Goal: Find contact information: Find contact information

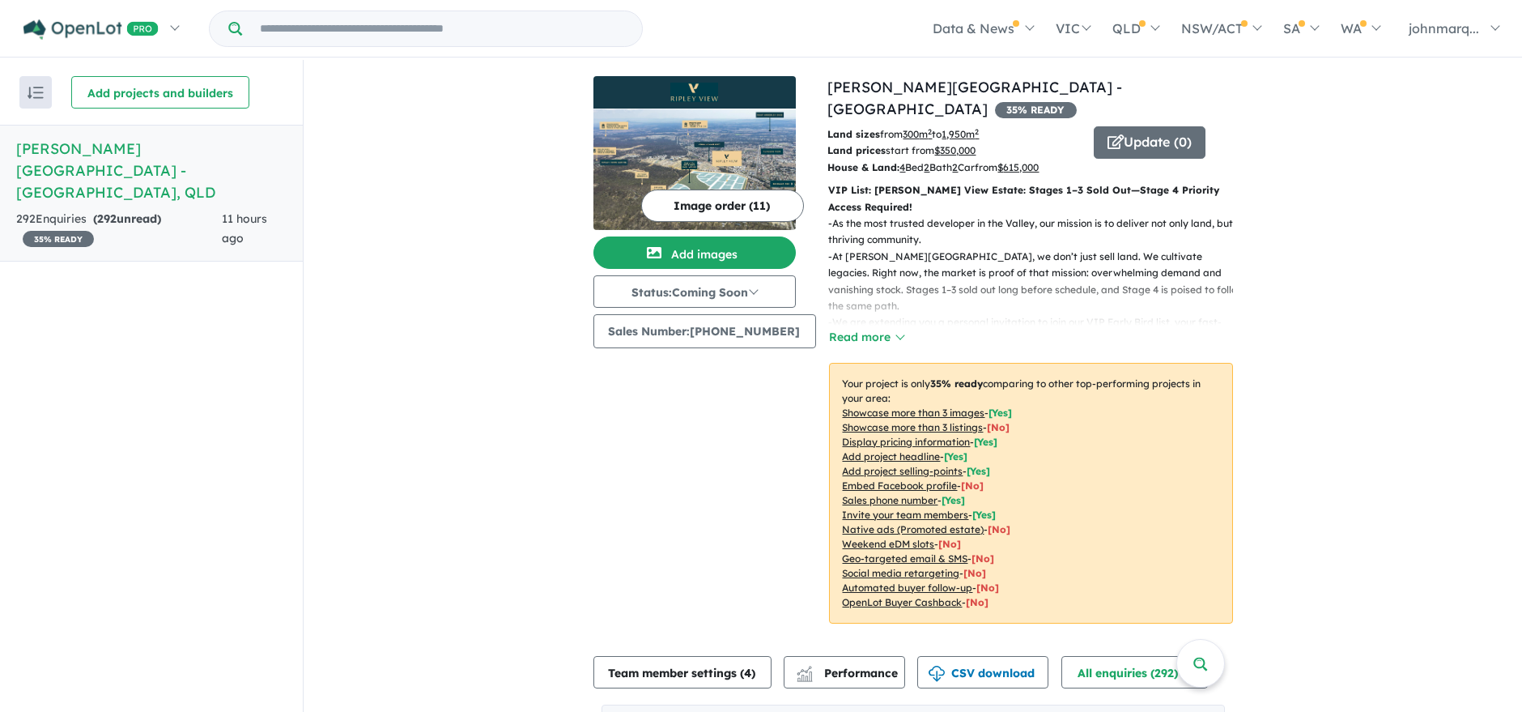
scroll to position [523, 0]
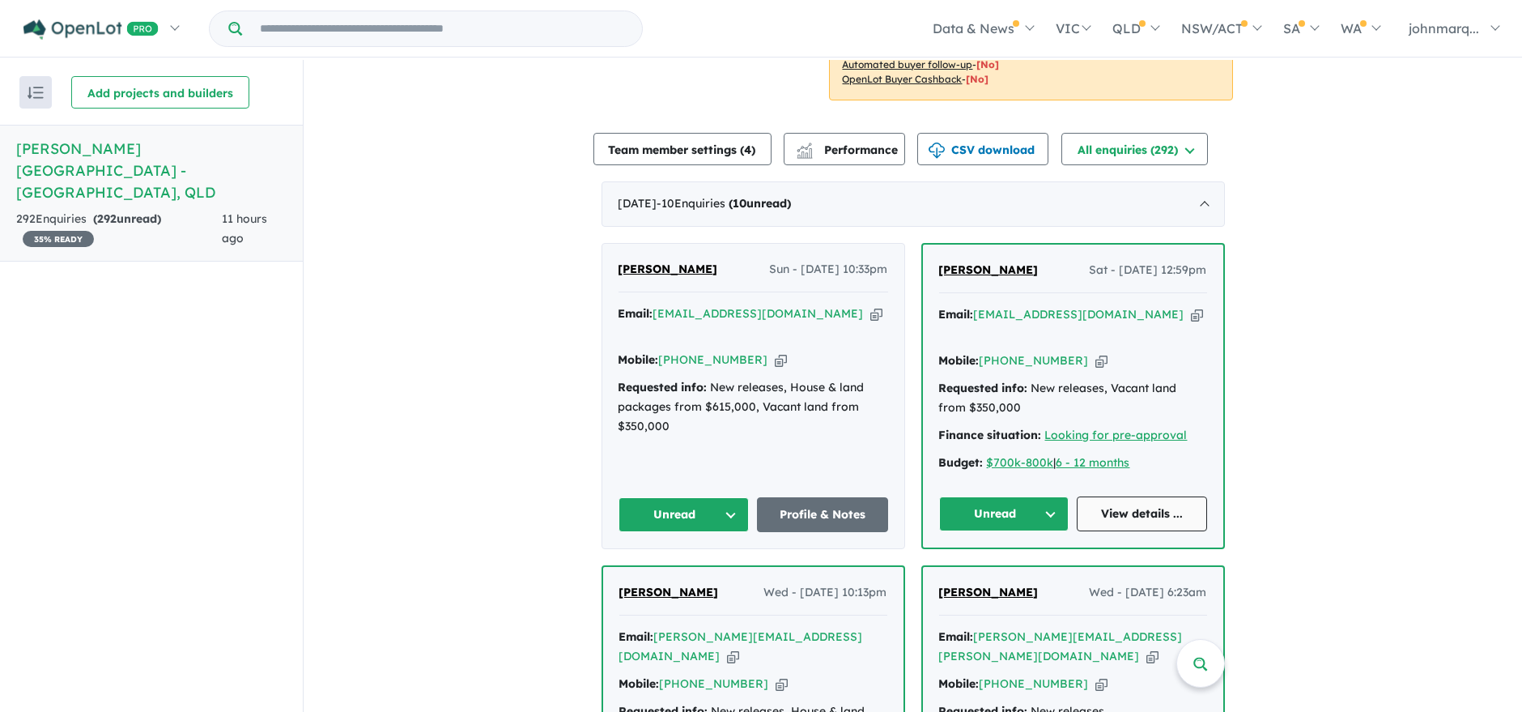
click at [1138, 496] on link "View details ..." at bounding box center [1142, 513] width 130 height 35
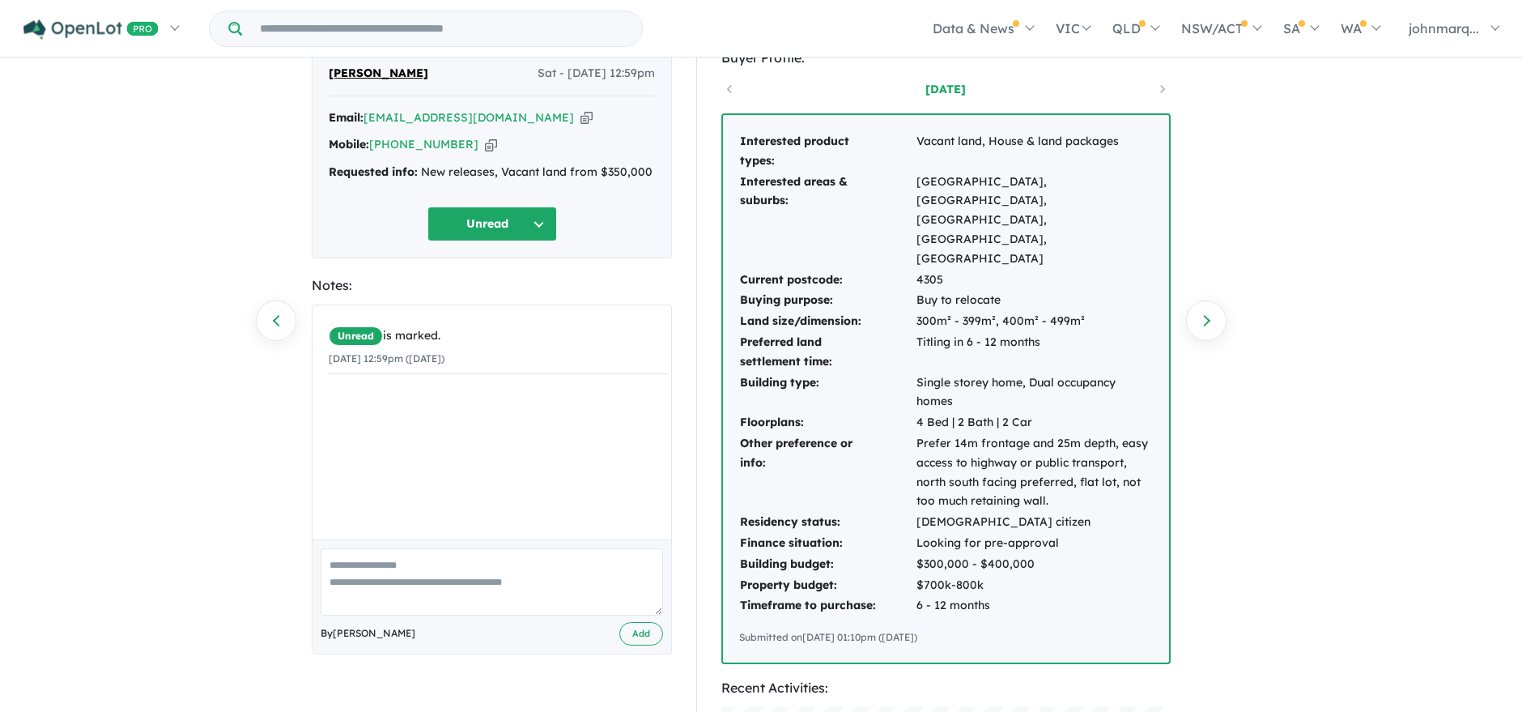
scroll to position [90, 0]
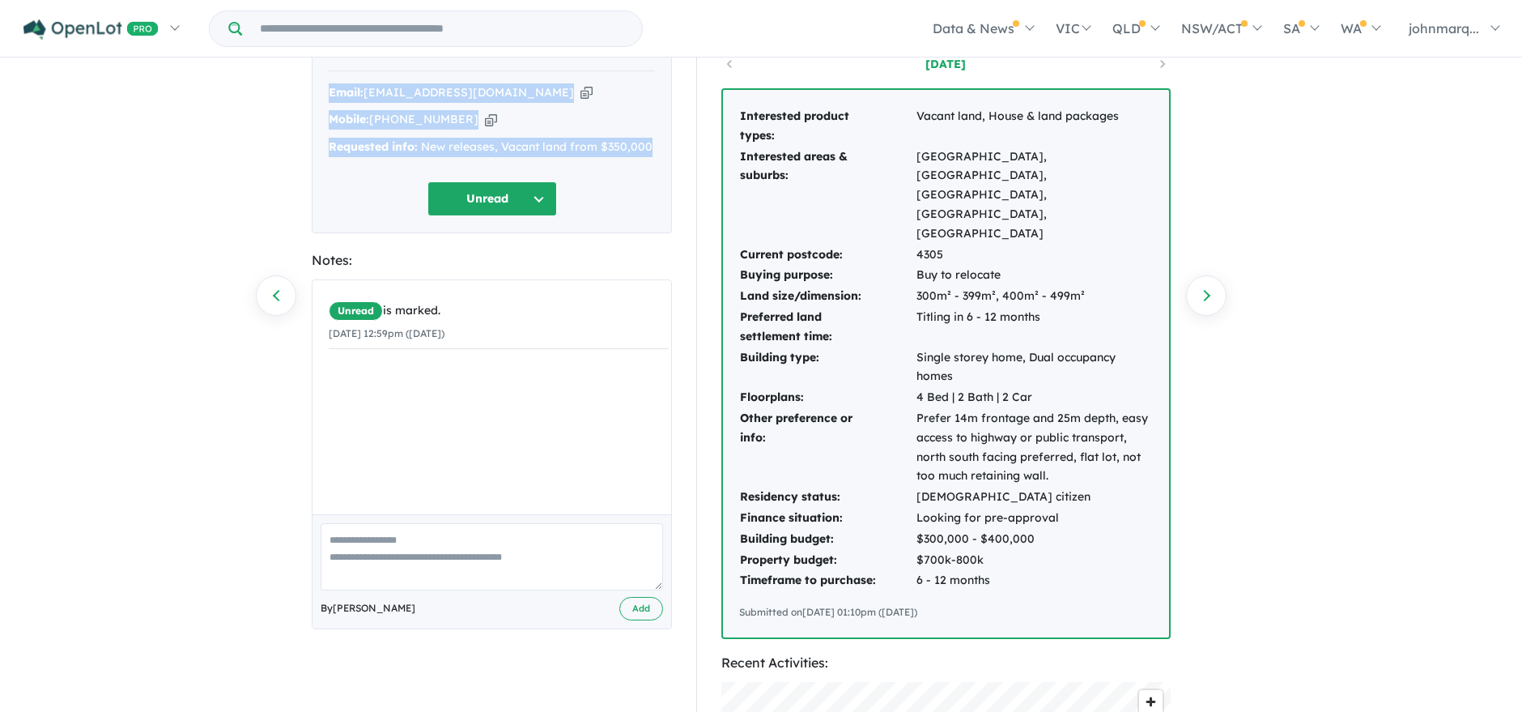
drag, startPoint x: 328, startPoint y: 89, endPoint x: 653, endPoint y: 134, distance: 327.7
click at [653, 134] on div "Email: [EMAIL_ADDRESS][DOMAIN_NAME] Copied! Mobile: [PHONE_NUMBER] Copied! Requ…" at bounding box center [492, 124] width 326 height 82
copy div "Email: [EMAIL_ADDRESS][DOMAIN_NAME] Copied! Mobile: [PHONE_NUMBER] Copied! Requ…"
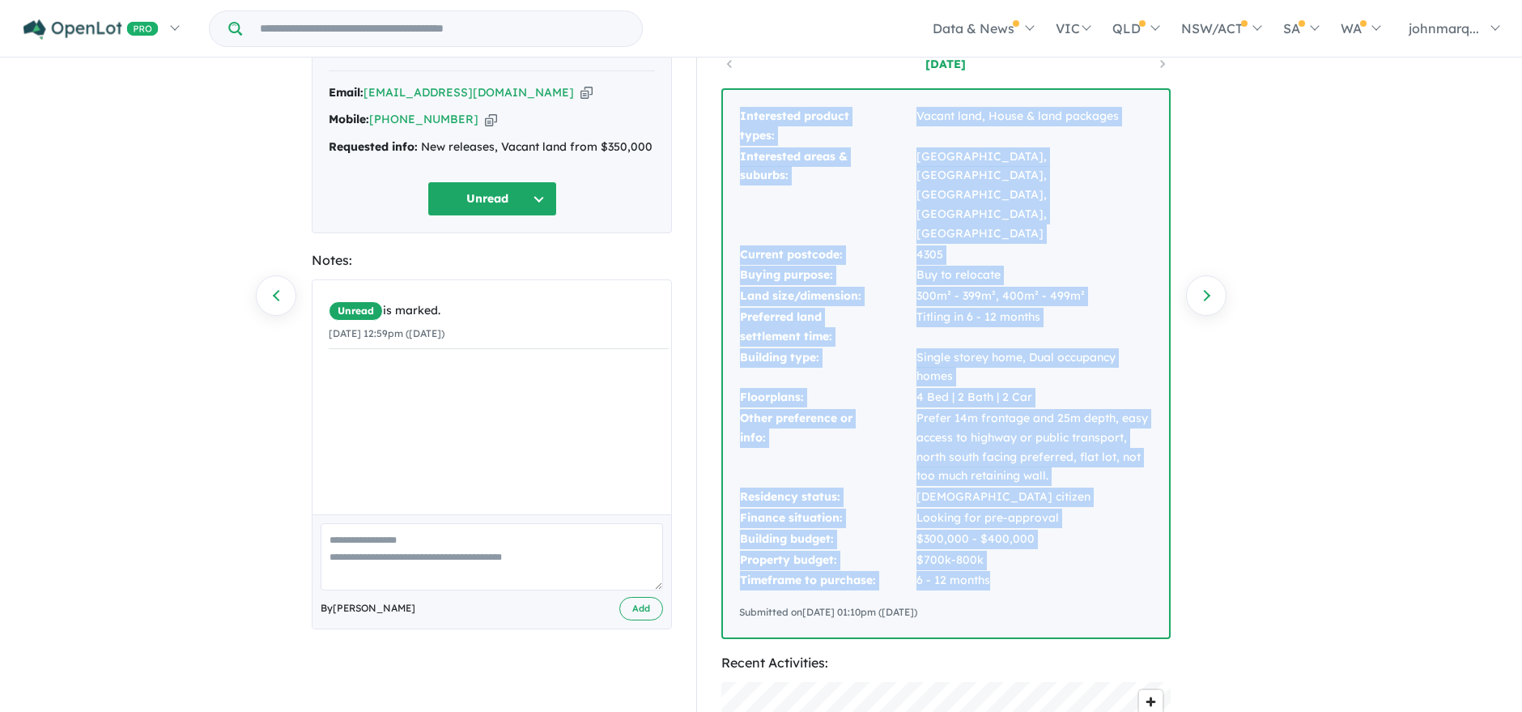
drag, startPoint x: 738, startPoint y: 108, endPoint x: 1017, endPoint y: 524, distance: 501.2
click at [1017, 524] on div "Interested product types: Vacant land, House & land packages Interested areas &…" at bounding box center [946, 363] width 446 height 547
copy tbody "Interested product types: Vacant land, House & land packages Interested areas &…"
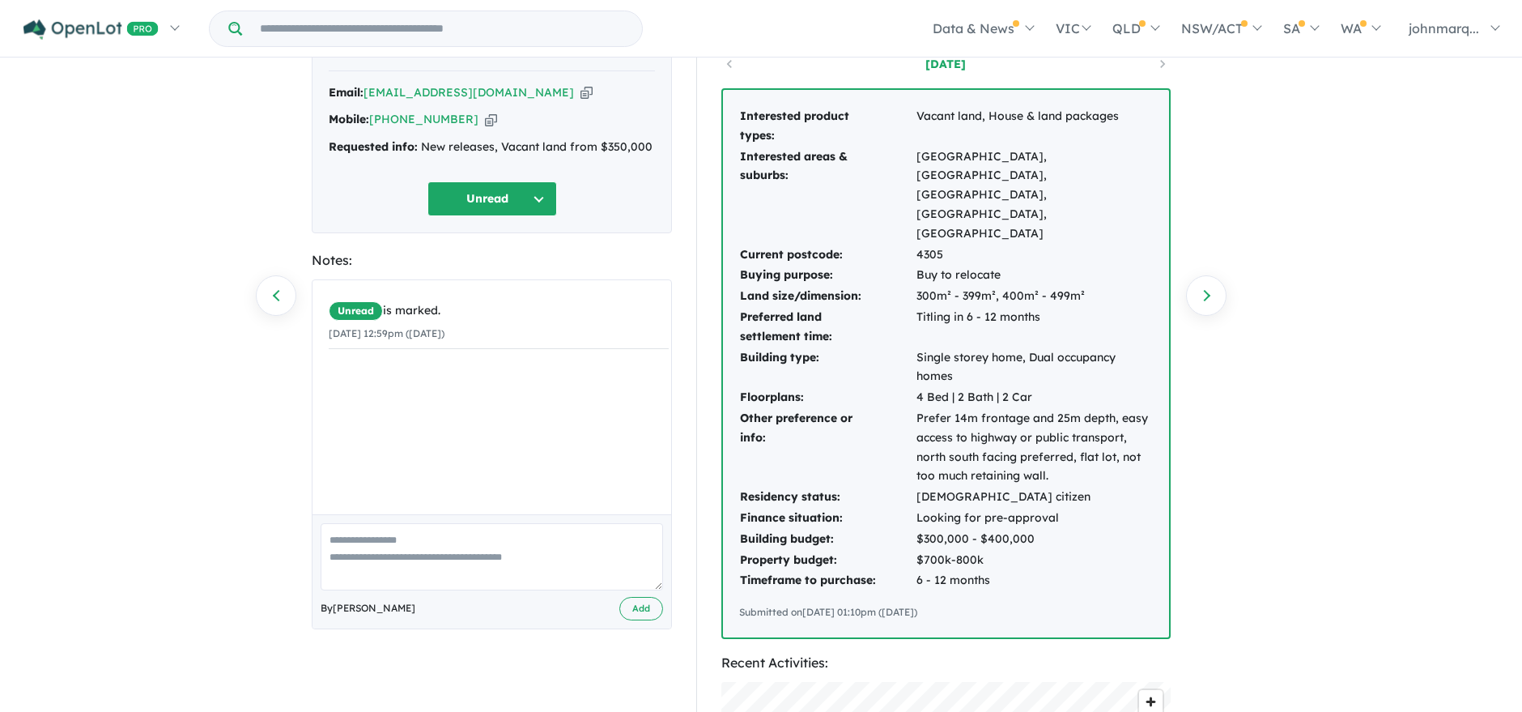
click at [1367, 370] on div "292 Enquiries for Ripley View Estate - Flinders View Previous enquiry Next enqu…" at bounding box center [761, 297] width 1522 height 654
